Goal: Task Accomplishment & Management: Manage account settings

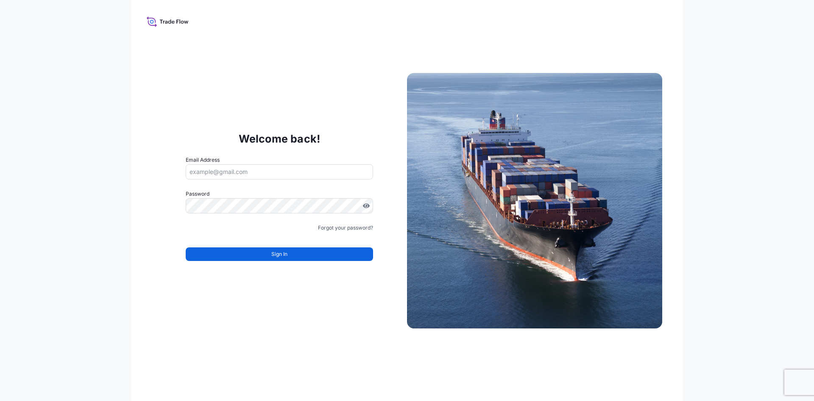
click at [266, 174] on input "Email Address" at bounding box center [279, 171] width 187 height 15
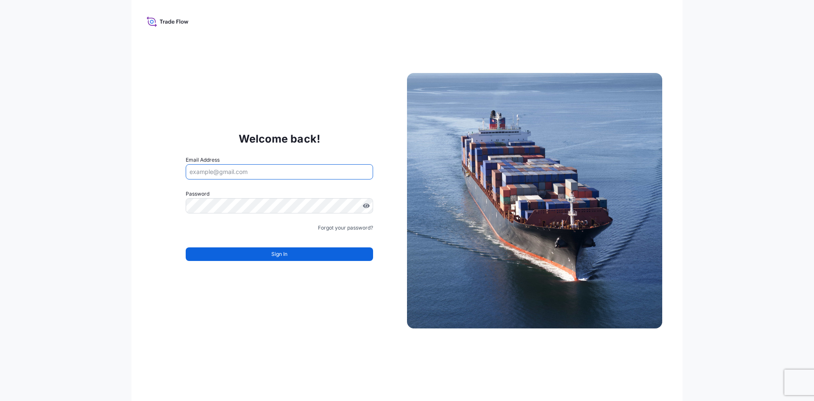
click at [266, 174] on input "Email Address" at bounding box center [279, 171] width 187 height 15
paste input "alicia.pye-miller@us.dsv.com"
type input "alicia.pye-miller@us.dsv.com"
click at [283, 171] on input "[PERSON_NAME][EMAIL_ADDRESS][PERSON_NAME][DOMAIN_NAME]" at bounding box center [279, 171] width 187 height 15
drag, startPoint x: 286, startPoint y: 168, endPoint x: 52, endPoint y: 203, distance: 236.6
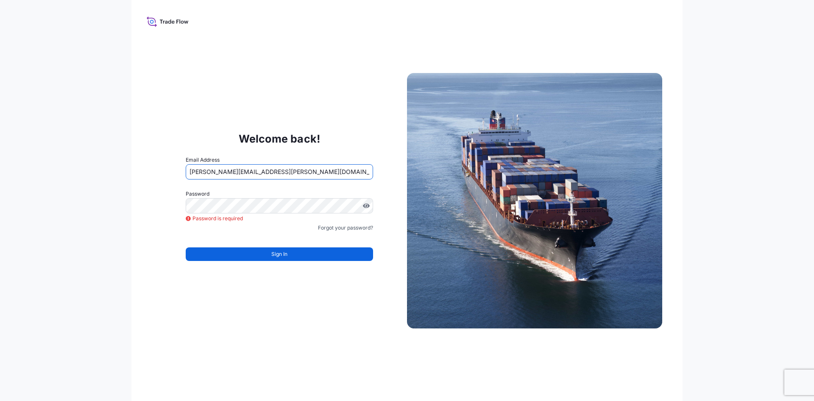
click at [52, 203] on div "Welcome back! Email Address alicia.pye-miller@us.dsv.com Password Password is r…" at bounding box center [407, 200] width 814 height 401
click at [266, 170] on input "Email Address" at bounding box center [279, 171] width 187 height 15
click at [200, 175] on input "Email Address" at bounding box center [279, 171] width 187 height 15
paste input "alicia.pye-miller@us.dsv.com"
type input "alicia.pye-miller@us.dsv.com"
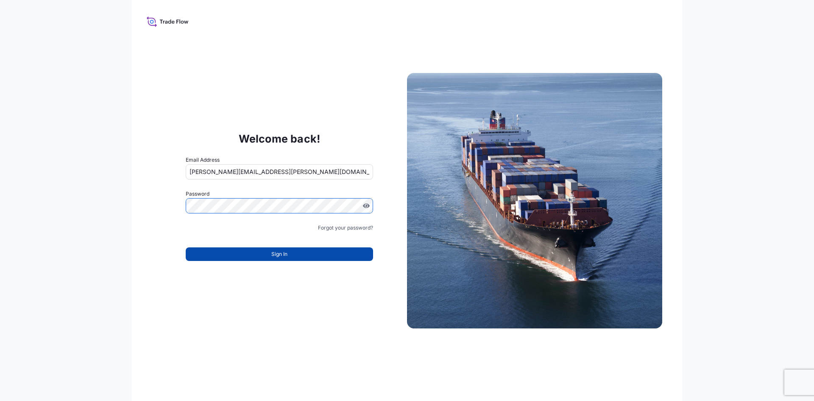
click at [296, 251] on button "Sign In" at bounding box center [279, 254] width 187 height 14
click at [328, 227] on link "Forgot your password?" at bounding box center [345, 227] width 55 height 8
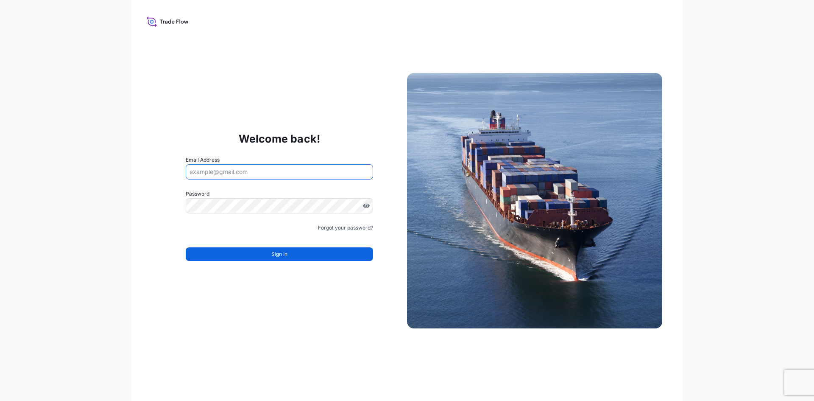
click at [196, 175] on input "Email Address" at bounding box center [279, 171] width 187 height 15
paste input "[URL][DOMAIN_NAME] Breeze"
drag, startPoint x: 315, startPoint y: 171, endPoint x: -55, endPoint y: 206, distance: 371.7
click at [0, 206] on html "Welcome back! Email Address [URL][DOMAIN_NAME] Breeze Please enter a valid emai…" at bounding box center [407, 200] width 814 height 401
paste input "[PERSON_NAME][EMAIL_ADDRESS][PERSON_NAME][DOMAIN_NAME]"
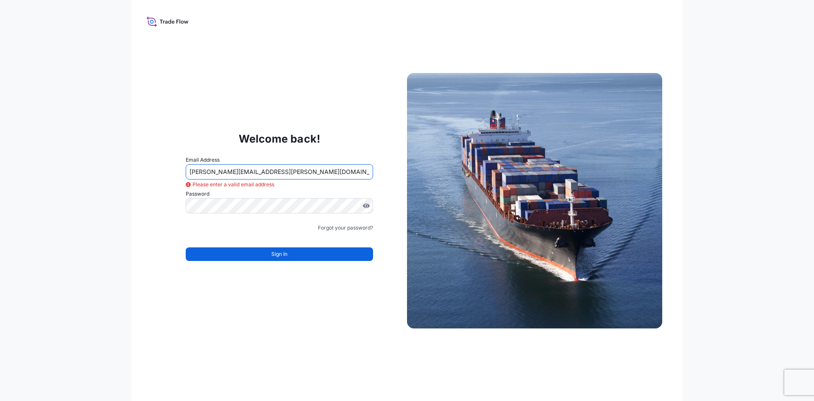
type input "[PERSON_NAME][EMAIL_ADDRESS][PERSON_NAME][DOMAIN_NAME]"
click at [151, 22] on icon at bounding box center [168, 21] width 42 height 12
click at [174, 23] on icon at bounding box center [173, 22] width 3 height 3
